Goal: Information Seeking & Learning: Understand process/instructions

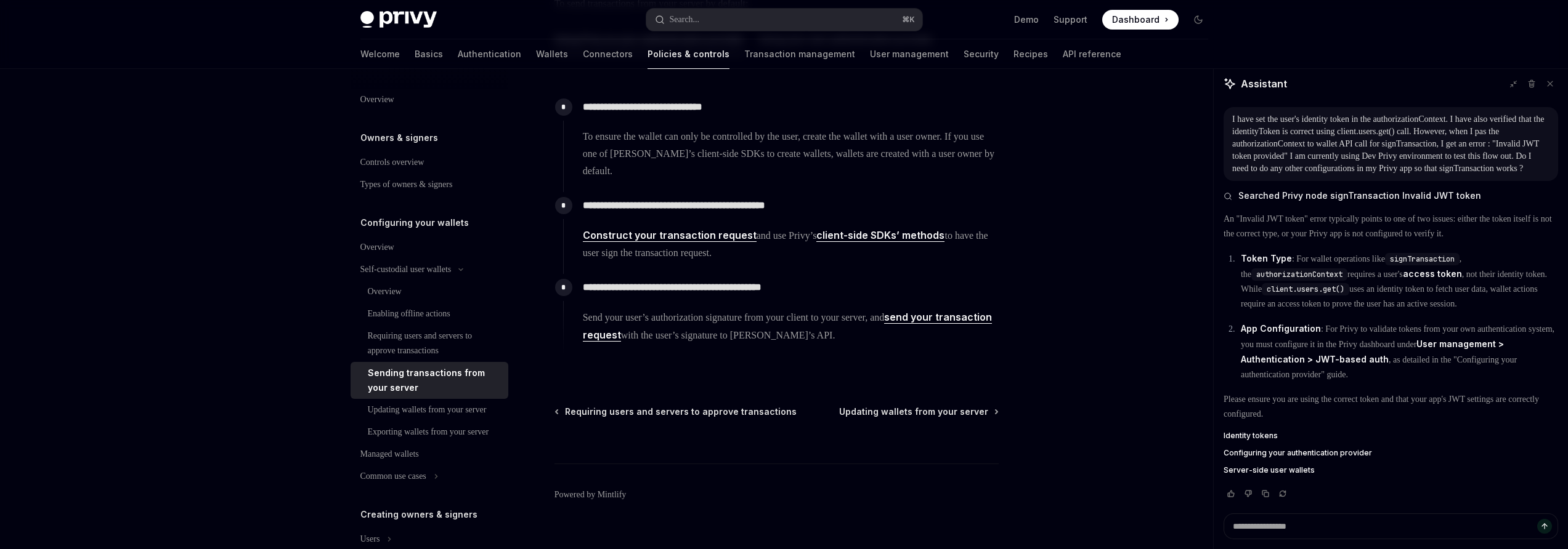
scroll to position [227, 0]
click at [886, 314] on span "Send your user’s authorization signature from your client to your server, and s…" at bounding box center [790, 328] width 415 height 36
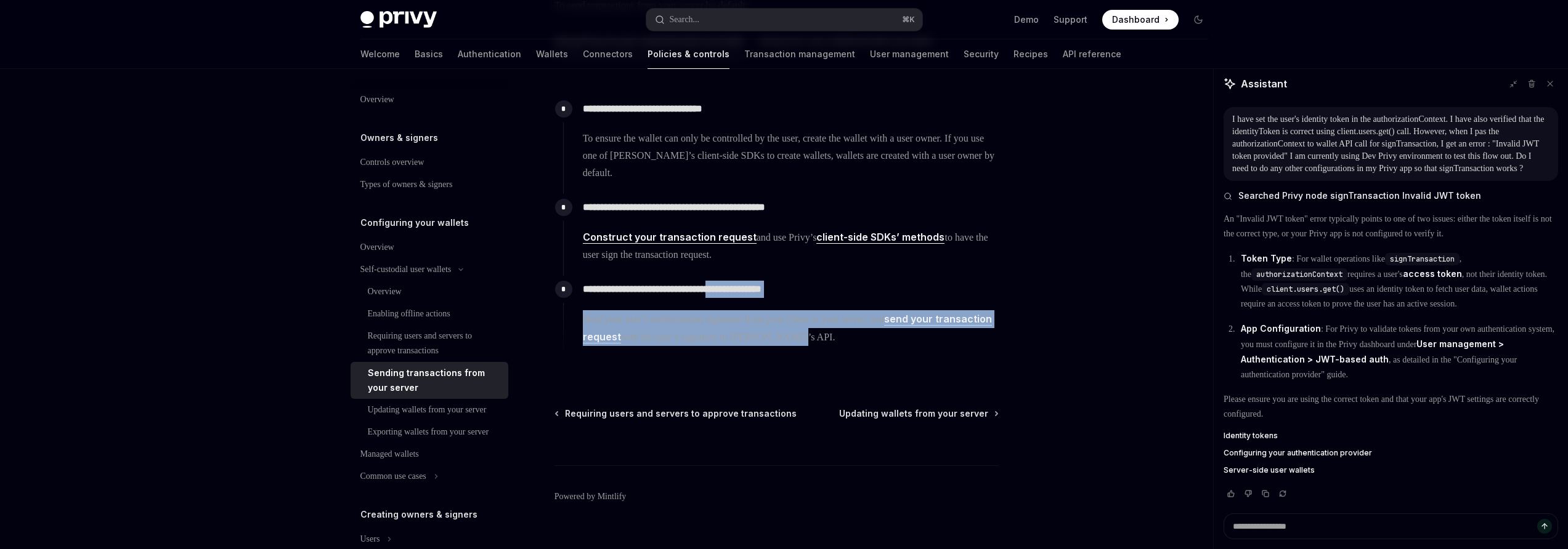
drag, startPoint x: 870, startPoint y: 339, endPoint x: 739, endPoint y: 288, distance: 140.6
click at [739, 288] on div "**********" at bounding box center [781, 311] width 436 height 70
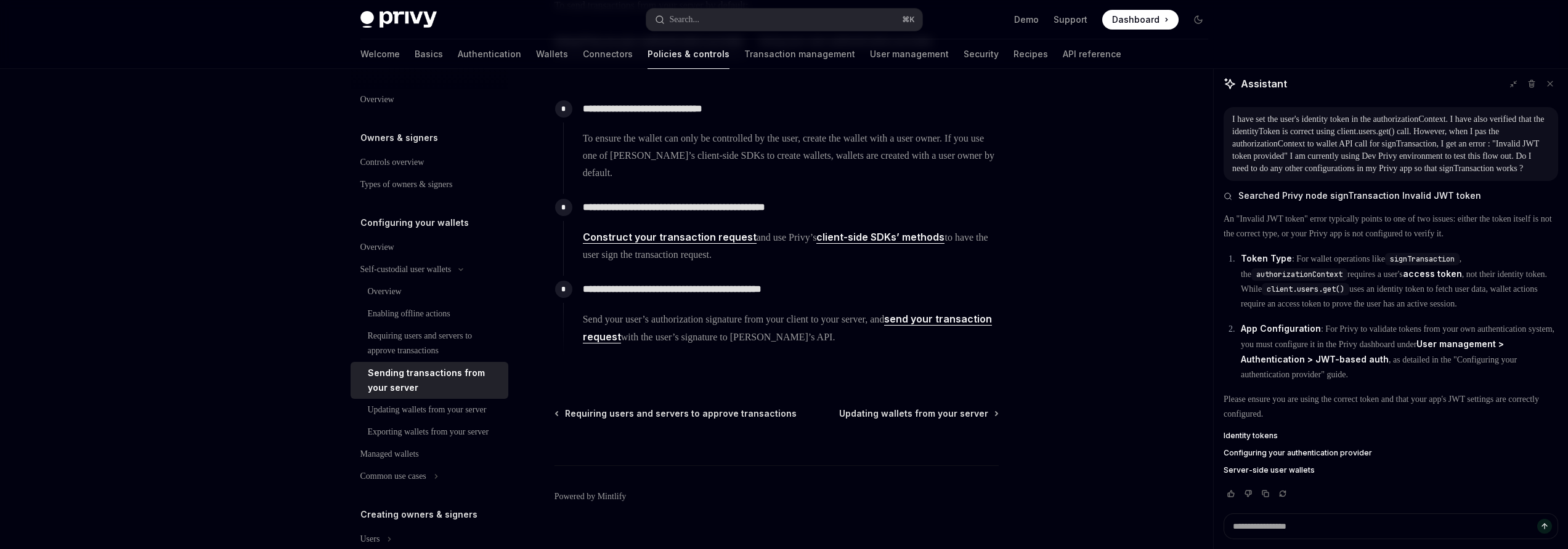
click at [1087, 335] on div at bounding box center [1124, 321] width 187 height 456
click at [966, 317] on link "send your transaction request" at bounding box center [787, 328] width 409 height 31
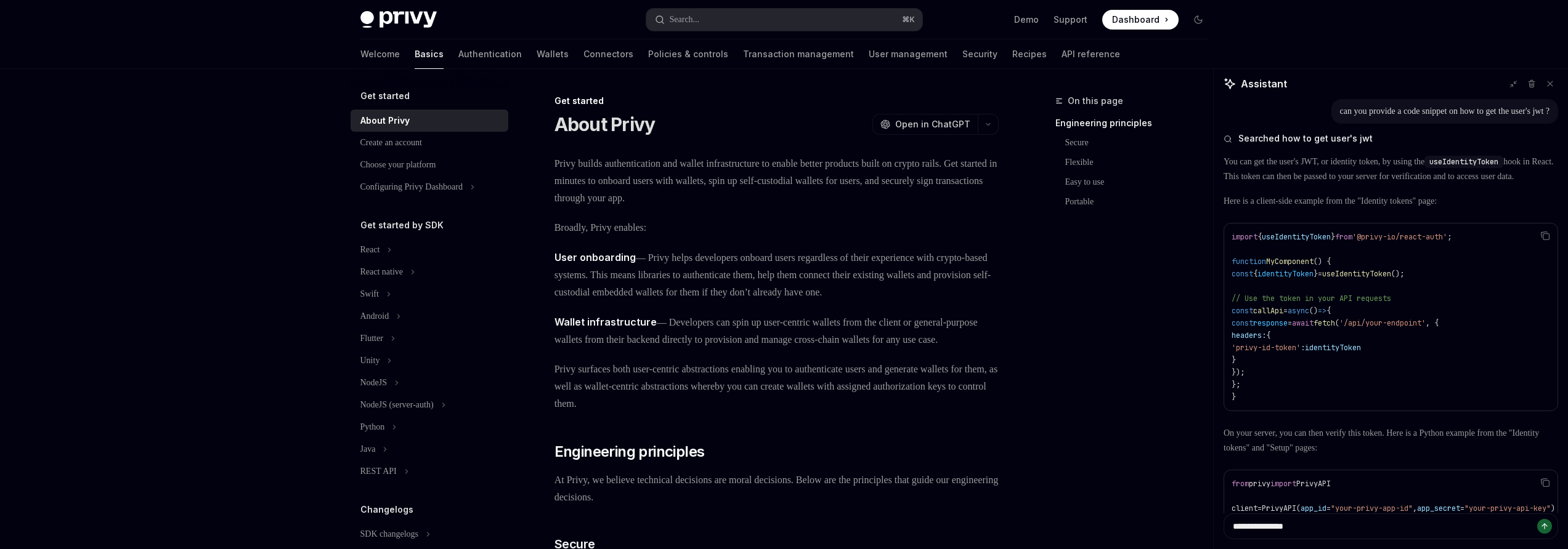
scroll to position [1088, 0]
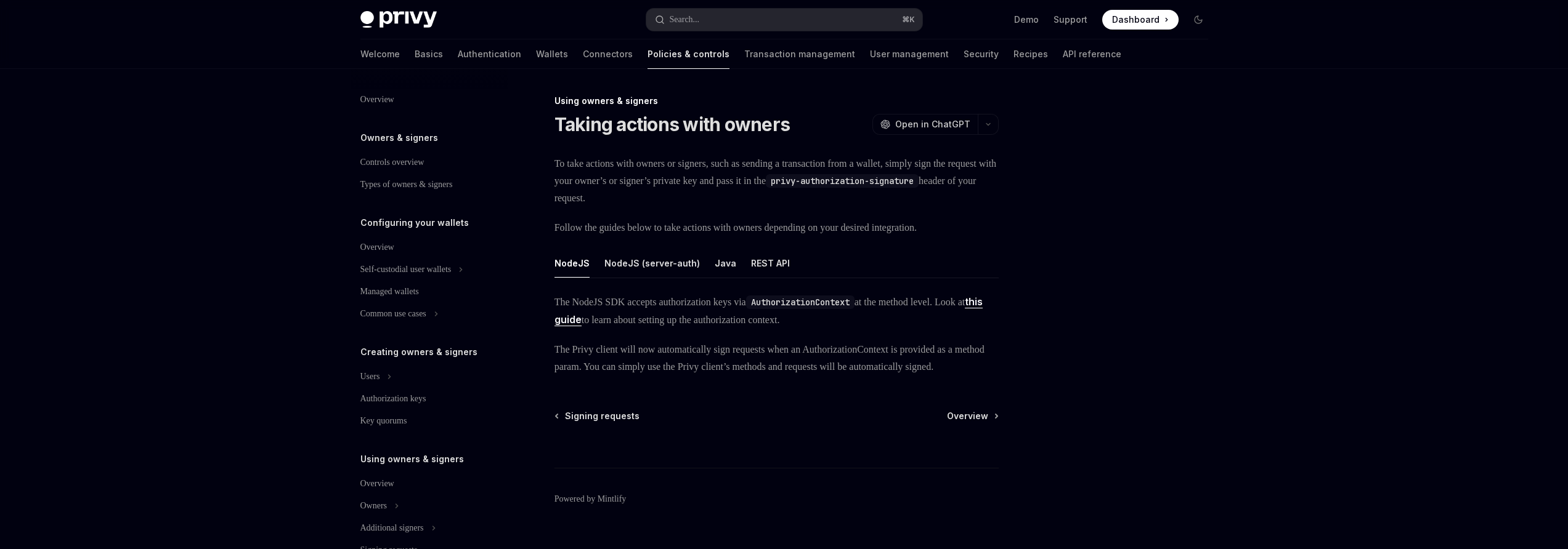
scroll to position [263, 0]
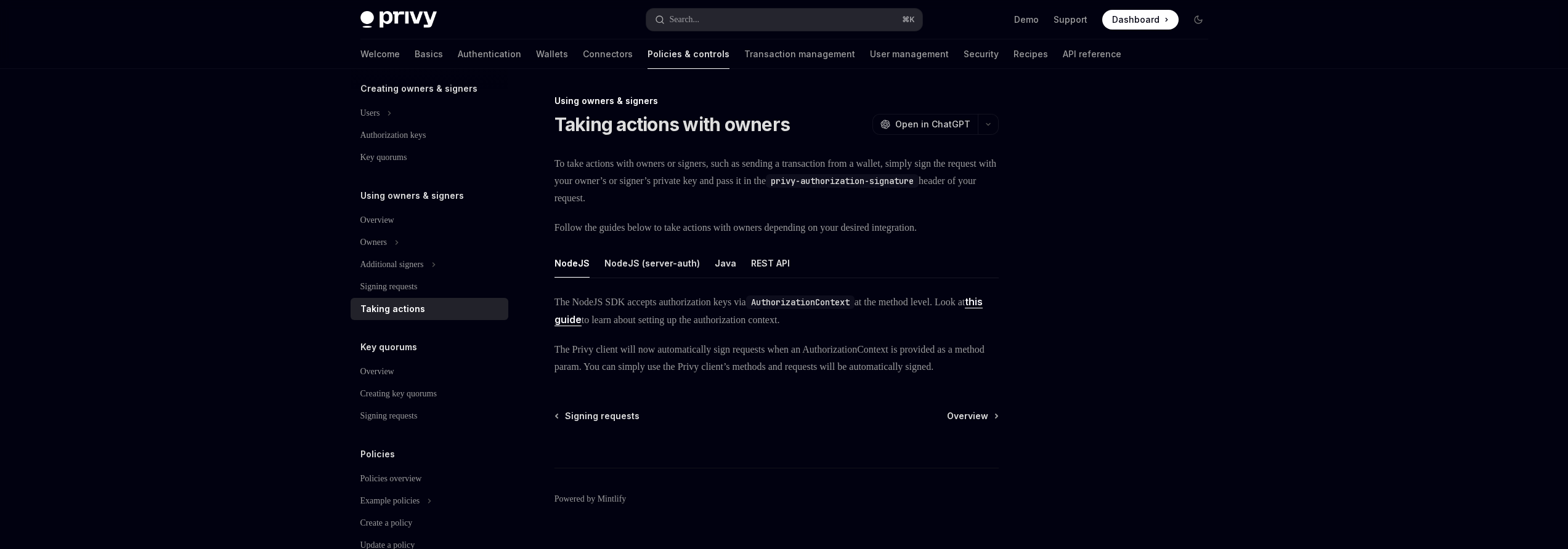
click at [621, 319] on link "this guide" at bounding box center [769, 310] width 429 height 31
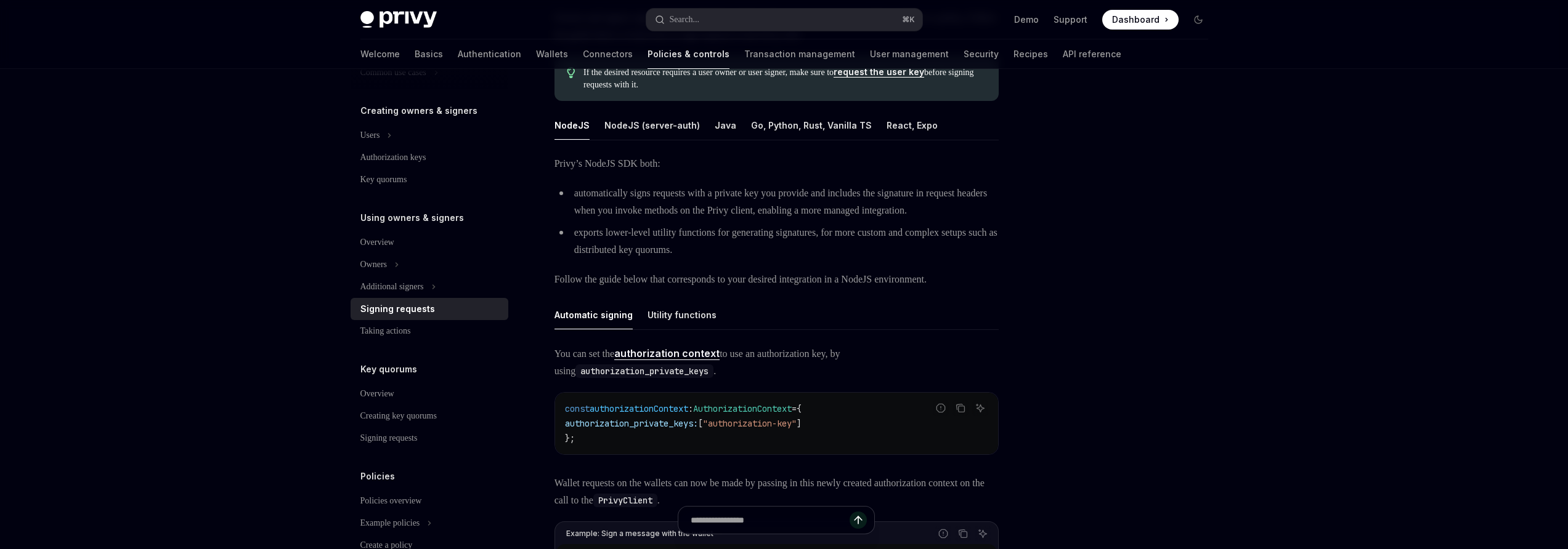
scroll to position [153, 0]
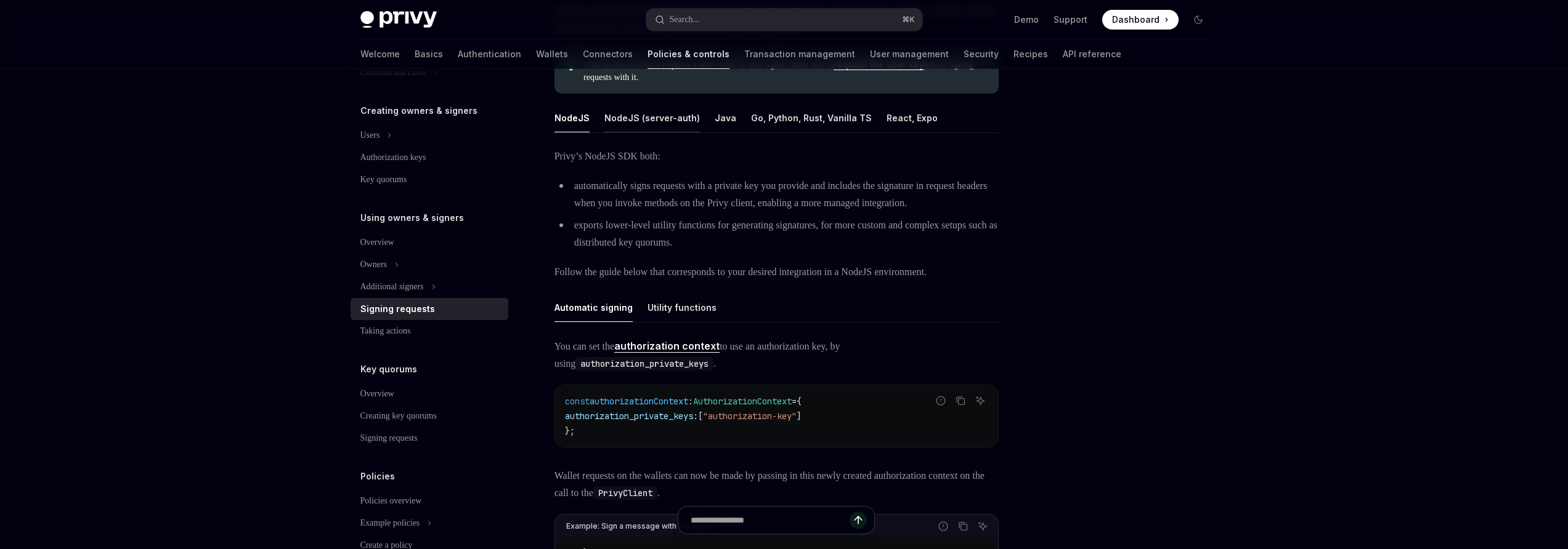
click at [638, 116] on button "NodeJS (server-auth)" at bounding box center [652, 117] width 96 height 29
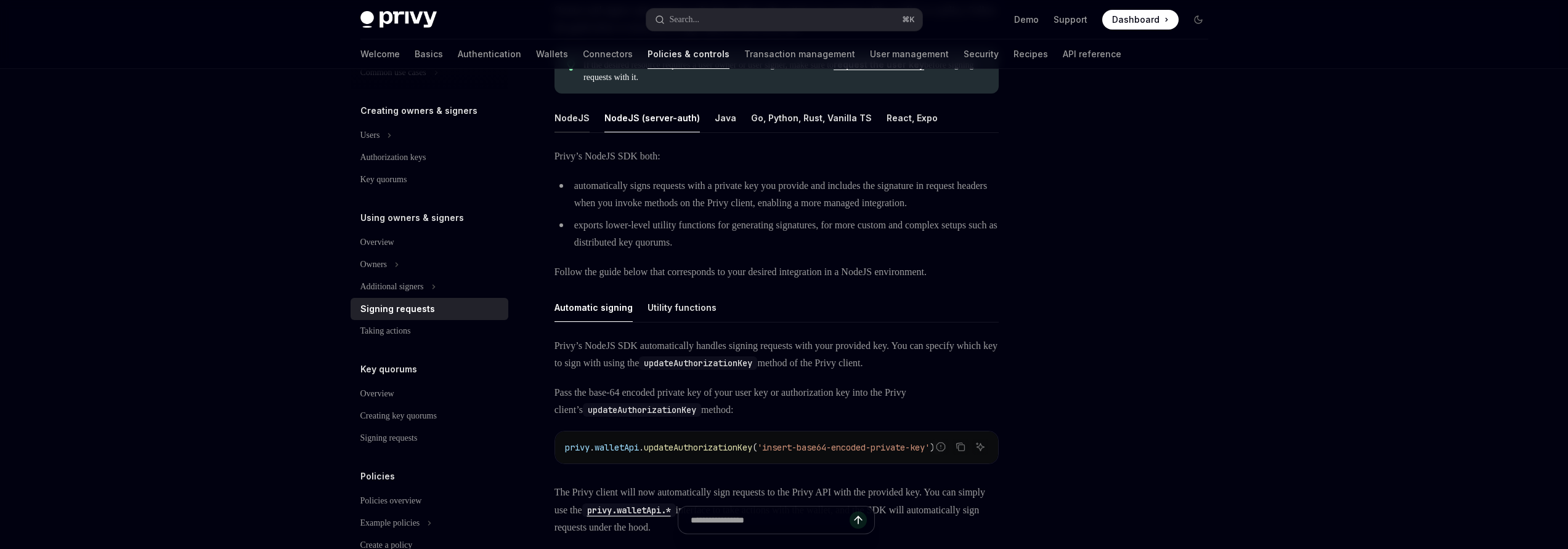
click at [560, 116] on button "NodeJS" at bounding box center [572, 117] width 35 height 29
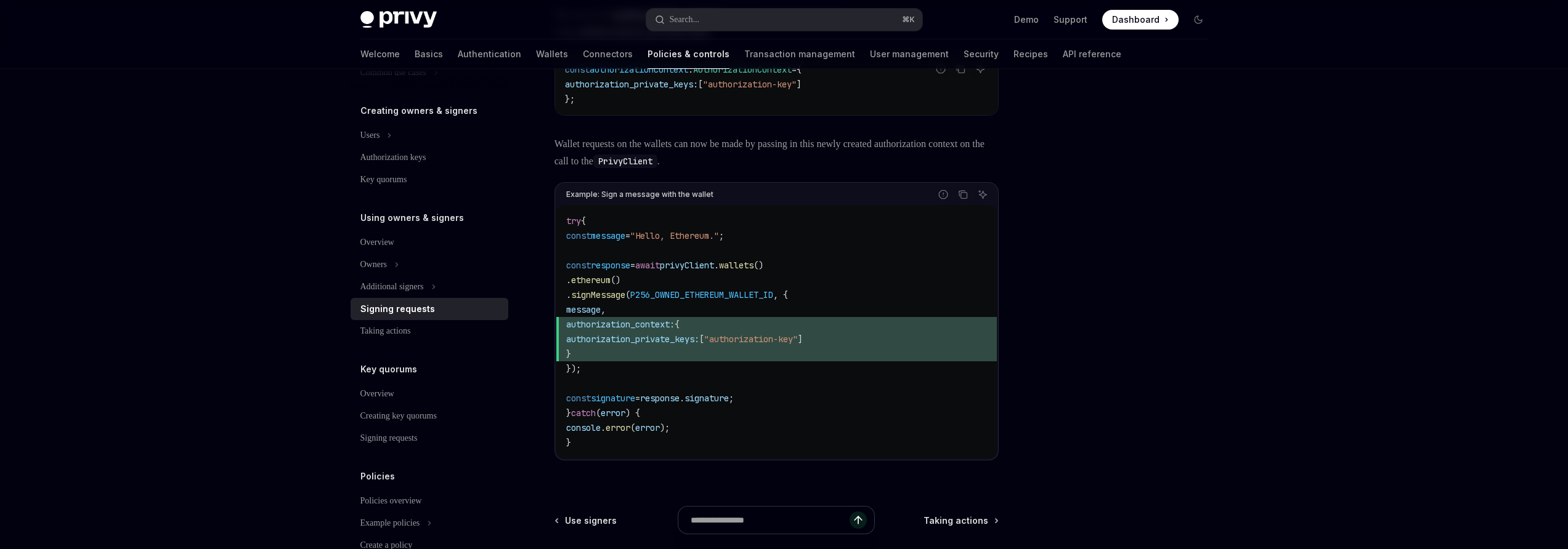
scroll to position [503, 0]
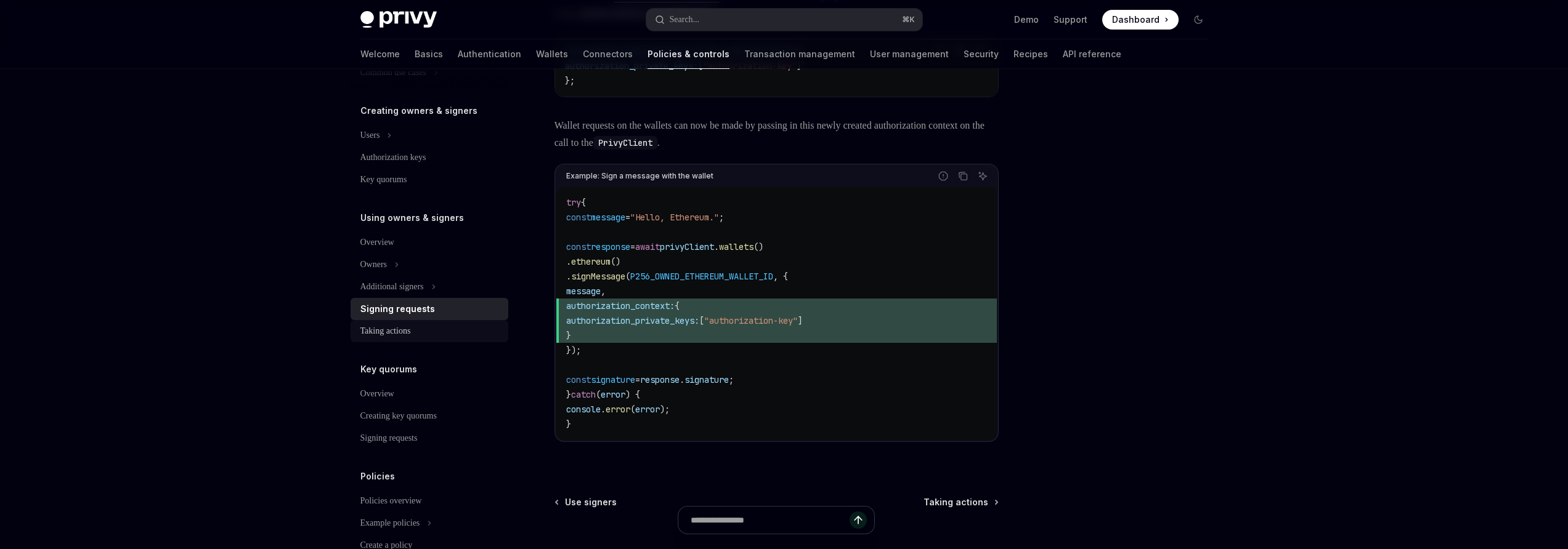
click at [408, 329] on div "Taking actions" at bounding box center [385, 331] width 50 height 15
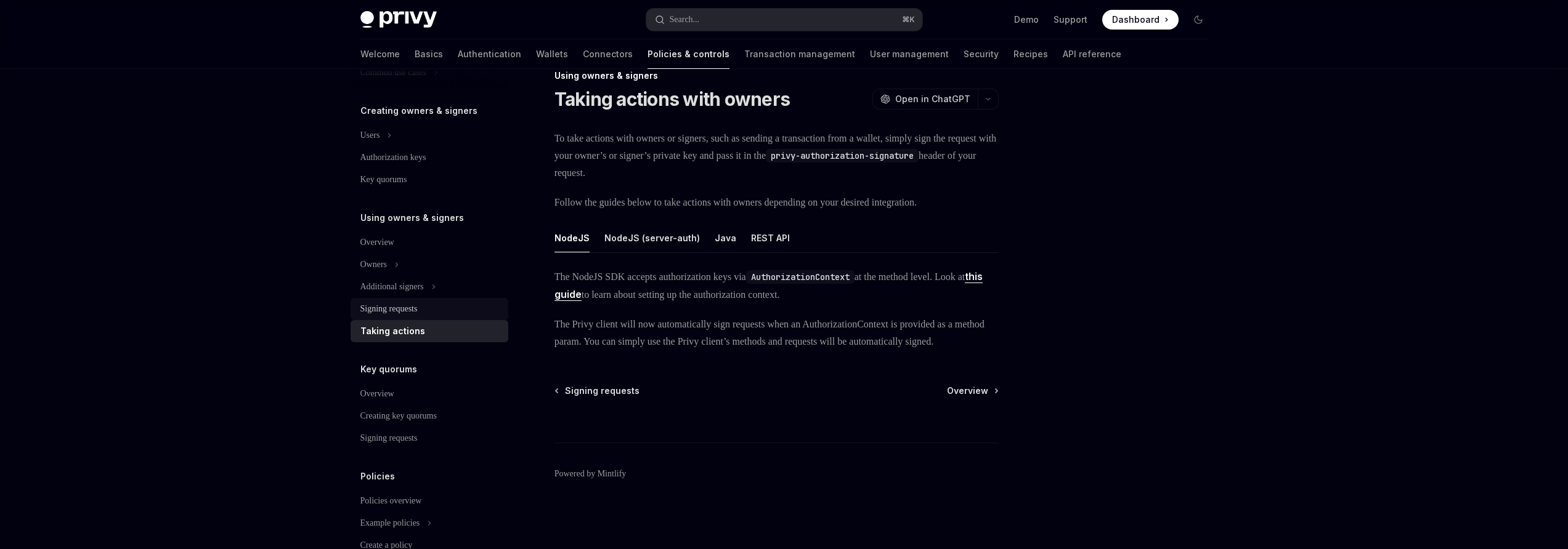
click at [436, 304] on div "Signing requests" at bounding box center [430, 309] width 141 height 15
type textarea "*"
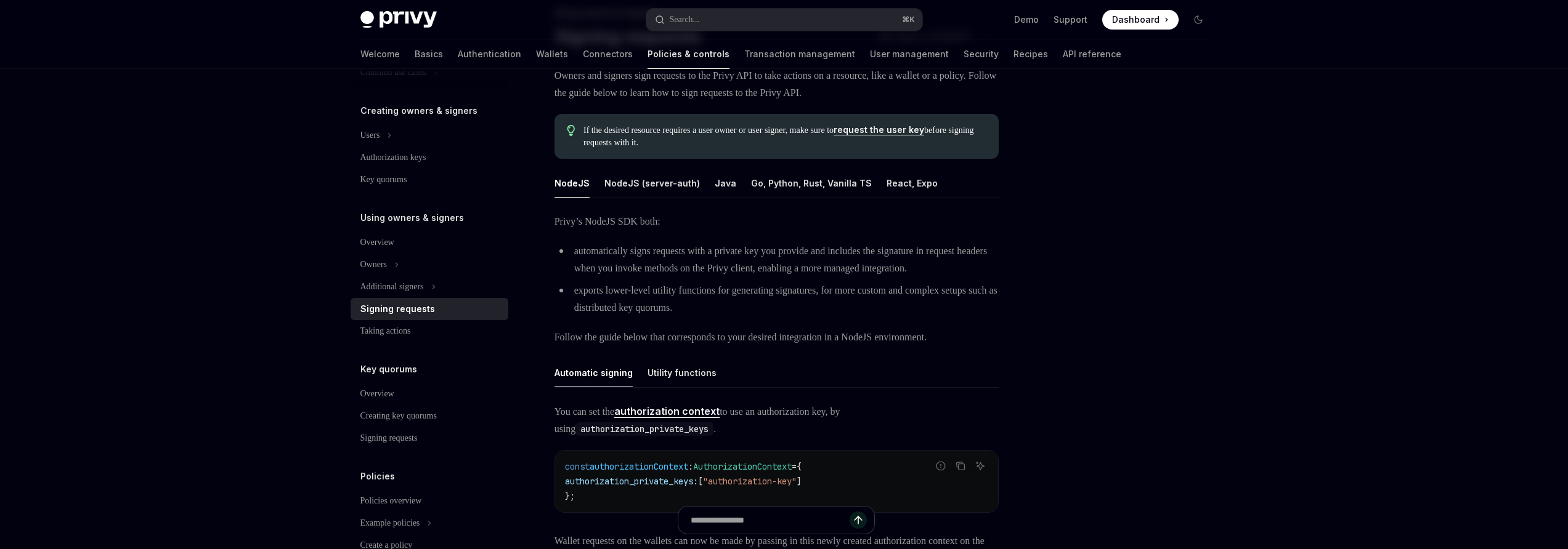
scroll to position [193, 0]
